Goal: Use online tool/utility: Use online tool/utility

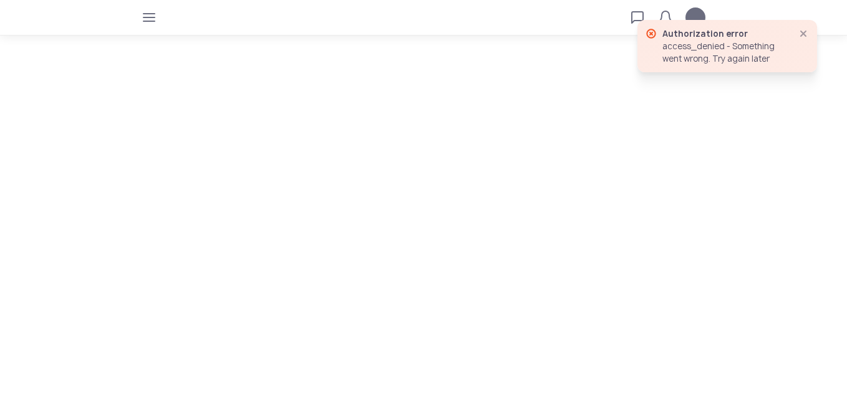
click at [806, 32] on icon "button" at bounding box center [803, 34] width 10 height 10
click at [802, 33] on icon "button" at bounding box center [803, 34] width 10 height 10
click at [804, 31] on icon "button" at bounding box center [803, 34] width 10 height 10
click at [803, 34] on icon "button" at bounding box center [803, 34] width 10 height 10
click at [152, 19] on icon "button" at bounding box center [149, 17] width 10 height 10
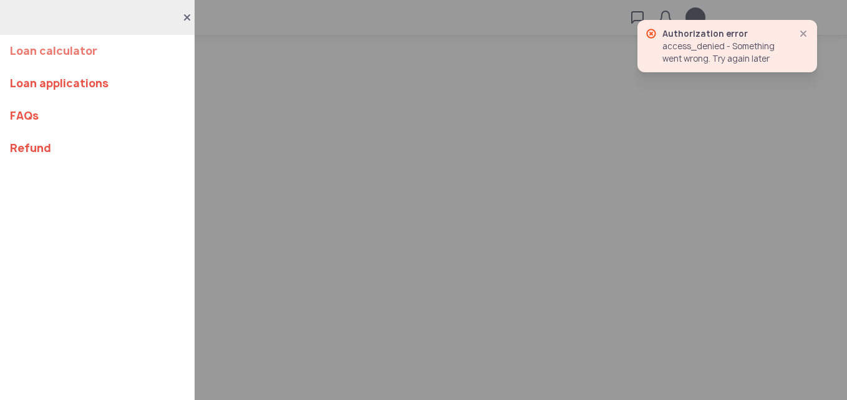
click at [128, 48] on link "Loan calculator" at bounding box center [97, 51] width 175 height 32
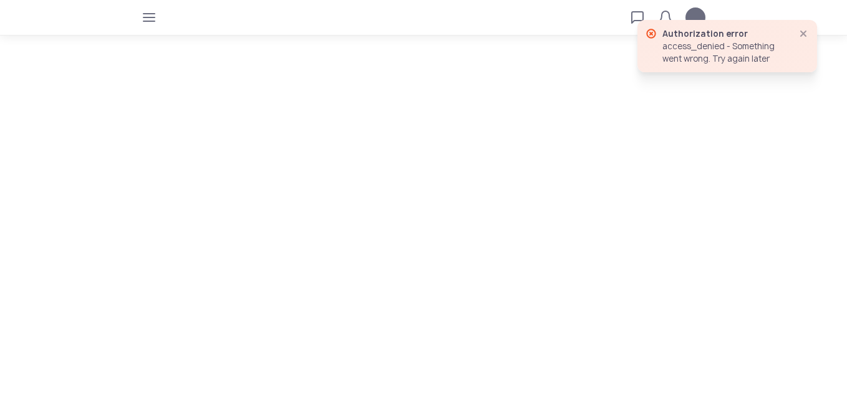
click at [802, 35] on icon "button" at bounding box center [803, 34] width 10 height 10
